Goal: Communication & Community: Answer question/provide support

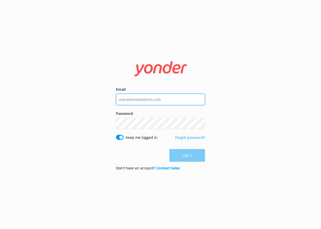
type input "[EMAIL_ADDRESS][DOMAIN_NAME]"
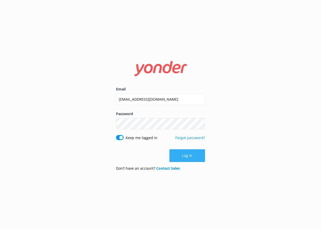
click at [182, 152] on div "Log in" at bounding box center [160, 155] width 89 height 13
click at [182, 157] on button "Log in" at bounding box center [188, 155] width 36 height 13
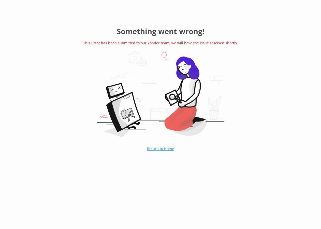
click at [160, 147] on link "Return to Home" at bounding box center [160, 148] width 52 height 13
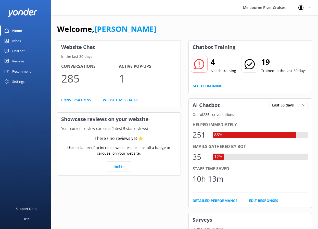
click at [25, 42] on link "Inbox" at bounding box center [25, 41] width 51 height 10
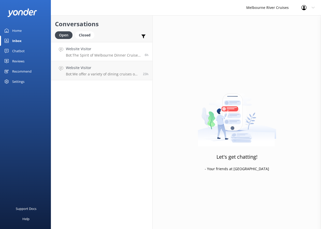
click at [95, 50] on h4 "Website Visitor" at bounding box center [103, 49] width 75 height 6
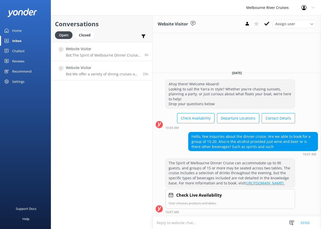
click at [109, 73] on p "Bot: We offer a variety of dining cruises on the Yarra River, combining great f…" at bounding box center [102, 74] width 73 height 5
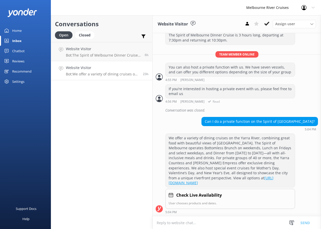
scroll to position [363, 0]
click at [118, 69] on h4 "Website Visitor" at bounding box center [102, 68] width 73 height 6
click at [117, 71] on div "Website Visitor Bot: We offer a variety of dining cruises on the Yarra River, c…" at bounding box center [102, 70] width 73 height 11
click at [124, 60] on link "Website Visitor Bot: The Spirit of Melbourne Dinner Cruise can accommodate up t…" at bounding box center [101, 51] width 101 height 19
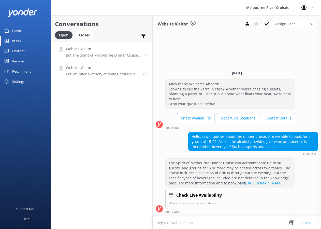
click at [124, 71] on div "Website Visitor Bot: We offer a variety of dining cruises on the Yarra River, c…" at bounding box center [102, 70] width 73 height 11
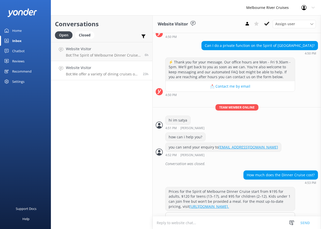
click at [124, 71] on div "Website Visitor Bot: We offer a variety of dining cruises on the Yarra River, c…" at bounding box center [102, 70] width 73 height 11
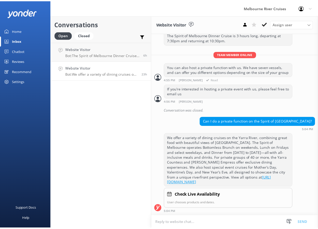
scroll to position [363, 0]
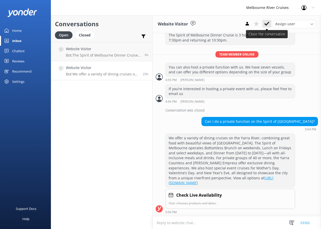
click at [265, 22] on icon at bounding box center [267, 23] width 5 height 5
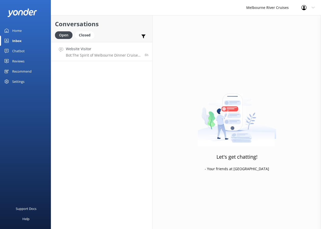
click at [126, 57] on p "Bot: The Spirit of Melbourne Dinner Cruise can accommodate up to 90 guests, and…" at bounding box center [103, 55] width 75 height 5
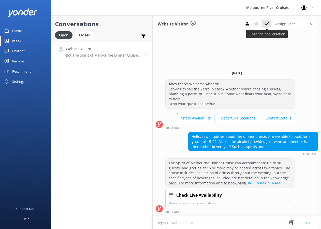
click at [266, 23] on icon at bounding box center [267, 23] width 5 height 5
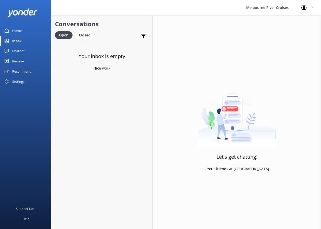
drag, startPoint x: 13, startPoint y: 28, endPoint x: 25, endPoint y: 28, distance: 11.7
click at [14, 28] on div "Home" at bounding box center [16, 30] width 9 height 10
